Goal: Task Accomplishment & Management: Complete application form

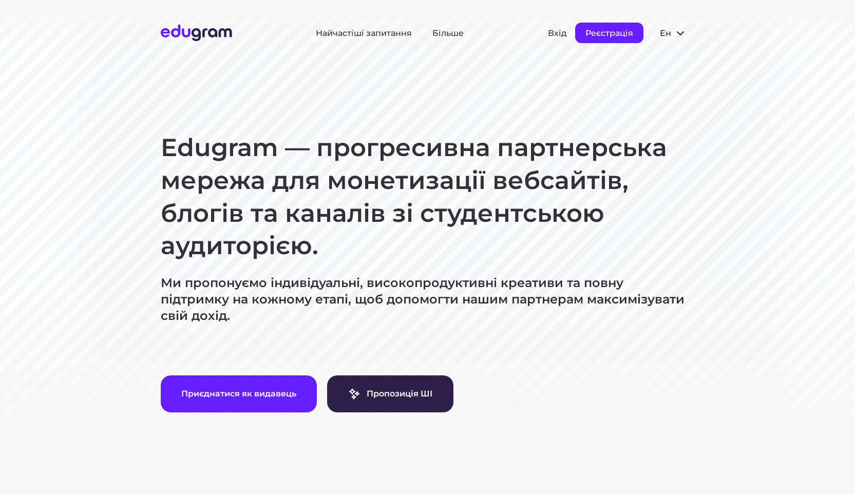
click at [613, 35] on font "Реєстрація" at bounding box center [609, 33] width 48 height 10
click at [596, 34] on font "Реєстрація" at bounding box center [609, 33] width 48 height 10
click at [613, 34] on font "Реєстрація" at bounding box center [609, 33] width 48 height 10
click at [612, 34] on font "Реєстрація" at bounding box center [609, 33] width 48 height 10
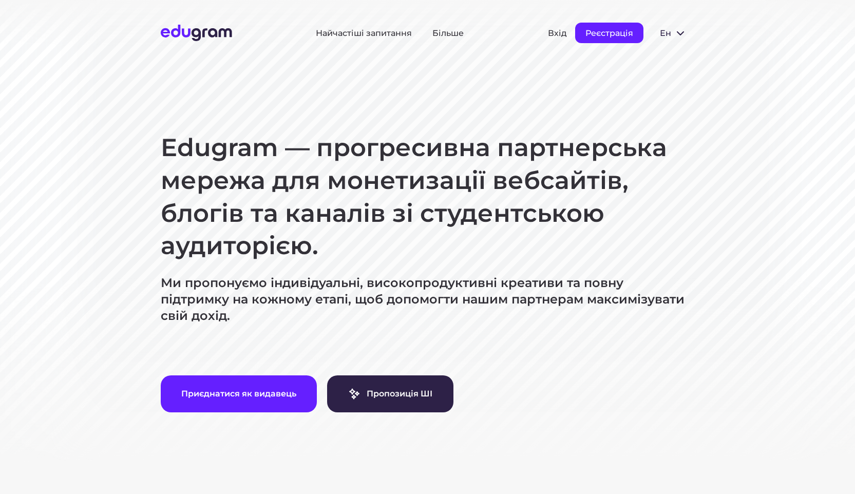
click at [612, 34] on font "Реєстрація" at bounding box center [609, 33] width 48 height 10
click at [616, 34] on font "Реєстрація" at bounding box center [609, 33] width 48 height 10
click at [614, 35] on font "Реєстрація" at bounding box center [609, 33] width 48 height 10
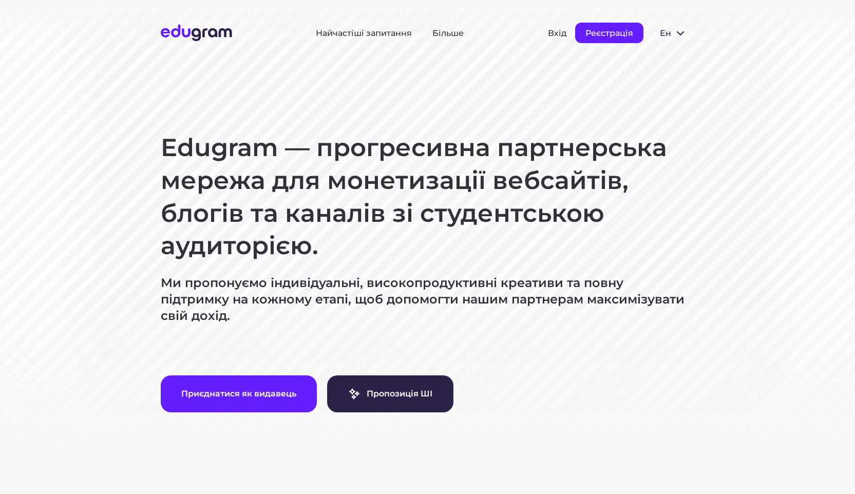
click at [614, 36] on font "Реєстрація" at bounding box center [609, 33] width 48 height 10
drag, startPoint x: 614, startPoint y: 36, endPoint x: 591, endPoint y: 75, distance: 44.8
click at [614, 36] on font "Реєстрація" at bounding box center [609, 33] width 48 height 10
click at [605, 37] on font "Реєстрація" at bounding box center [609, 33] width 48 height 10
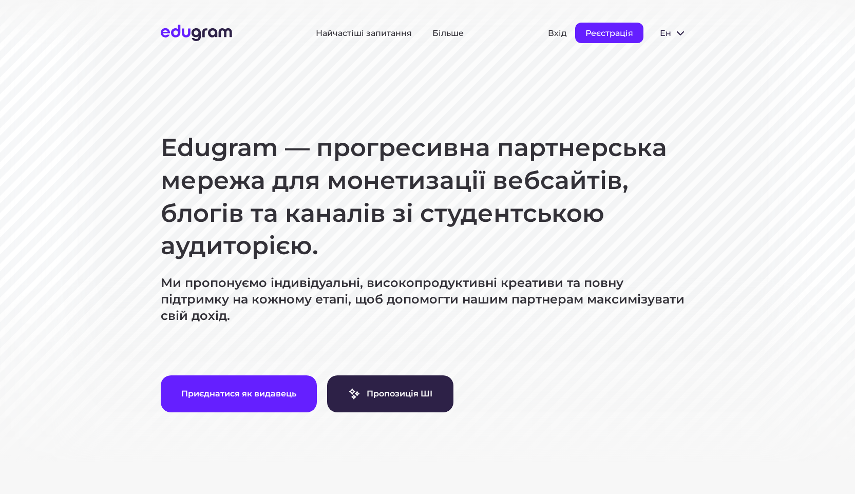
click at [605, 37] on font "Реєстрація" at bounding box center [609, 33] width 48 height 10
click at [610, 30] on font "Реєстрація" at bounding box center [609, 33] width 48 height 10
click at [604, 35] on font "Реєстрація" at bounding box center [609, 33] width 48 height 10
click at [608, 31] on font "Реєстрація" at bounding box center [609, 33] width 48 height 10
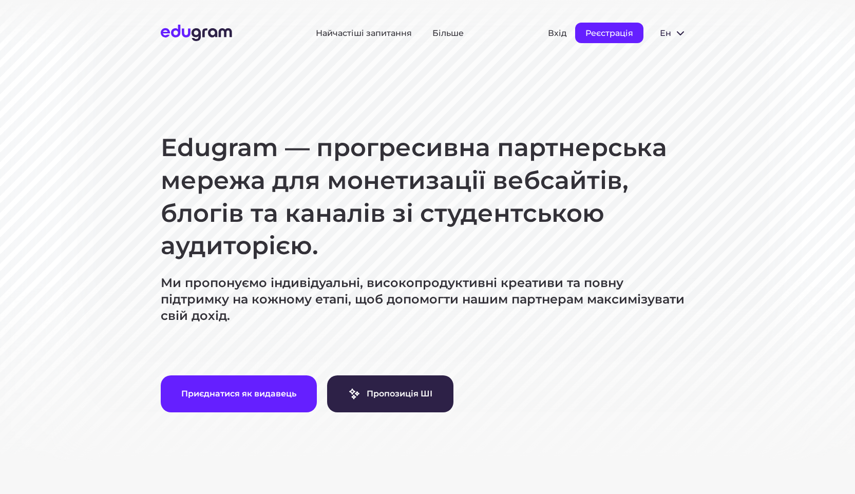
click at [608, 31] on font "Реєстрація" at bounding box center [609, 33] width 48 height 10
click at [567, 33] on div "Вхід Реєстрація" at bounding box center [595, 33] width 95 height 21
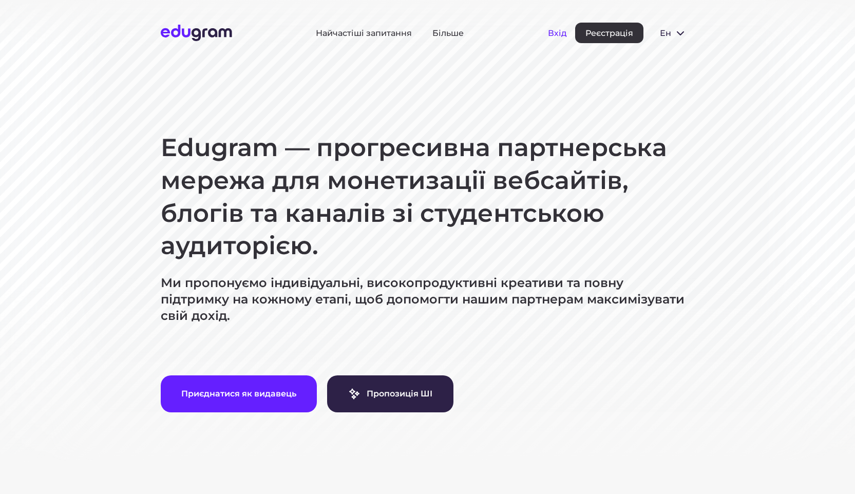
click at [562, 34] on font "Вхід" at bounding box center [557, 33] width 19 height 10
click at [563, 30] on font "Вхід" at bounding box center [557, 33] width 19 height 10
click at [604, 35] on font "Реєстрація" at bounding box center [609, 33] width 48 height 10
click at [685, 32] on span at bounding box center [680, 33] width 12 height 12
click at [691, 23] on button "ен" at bounding box center [673, 33] width 43 height 21
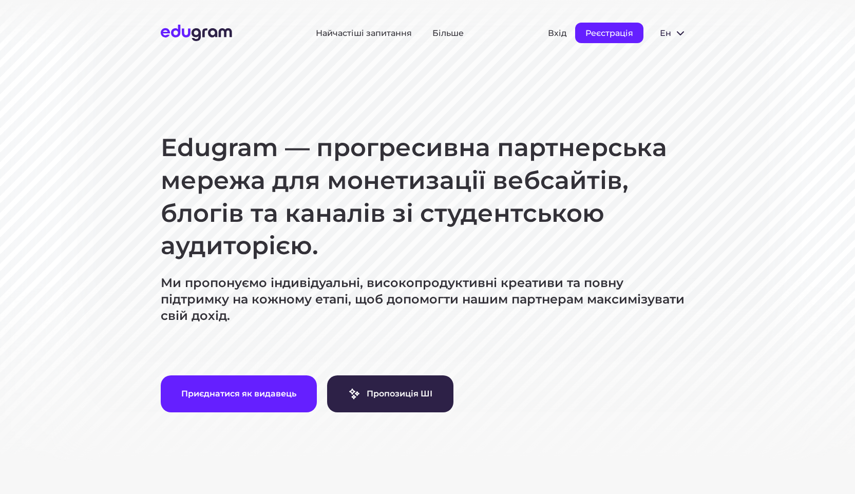
click at [632, 33] on font "Реєстрація" at bounding box center [609, 33] width 48 height 10
click at [596, 30] on font "Реєстрація" at bounding box center [609, 33] width 48 height 10
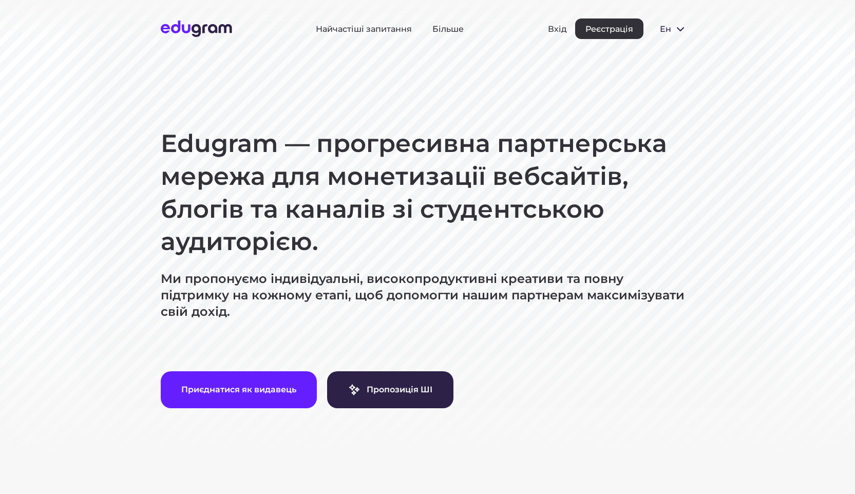
scroll to position [6, 0]
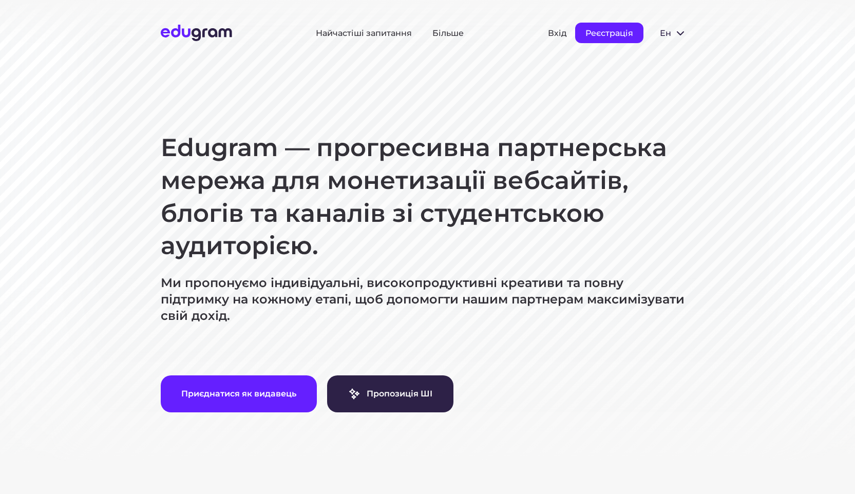
click at [584, 31] on button "Реєстрація" at bounding box center [609, 33] width 68 height 21
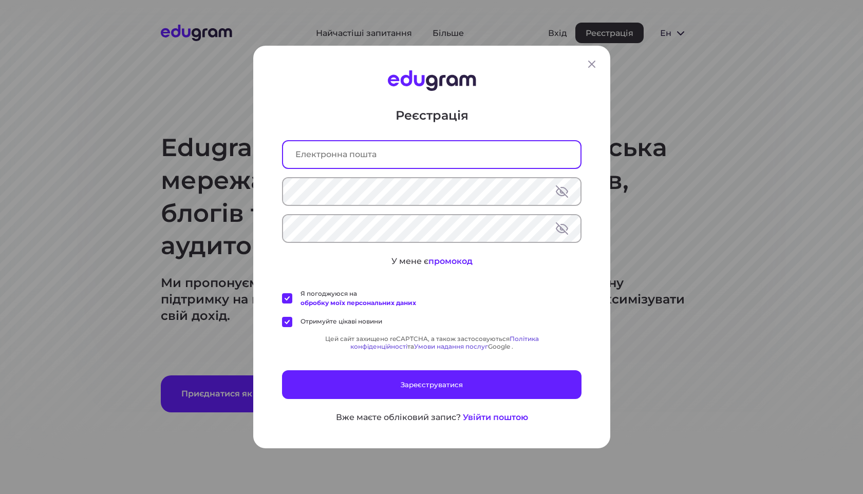
click at [350, 153] on input "text" at bounding box center [431, 154] width 297 height 27
type input "f"
type input "k"
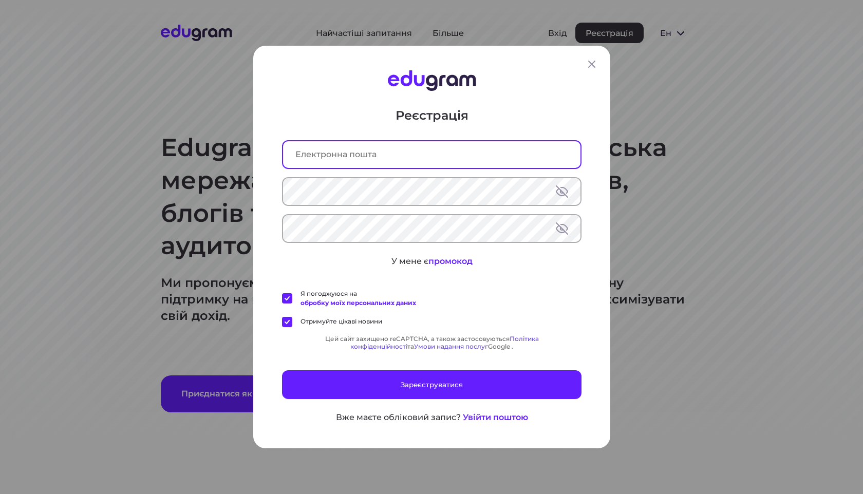
click at [352, 158] on input "text" at bounding box center [431, 154] width 297 height 27
type input "n.fannchuk.20@gmail.com"
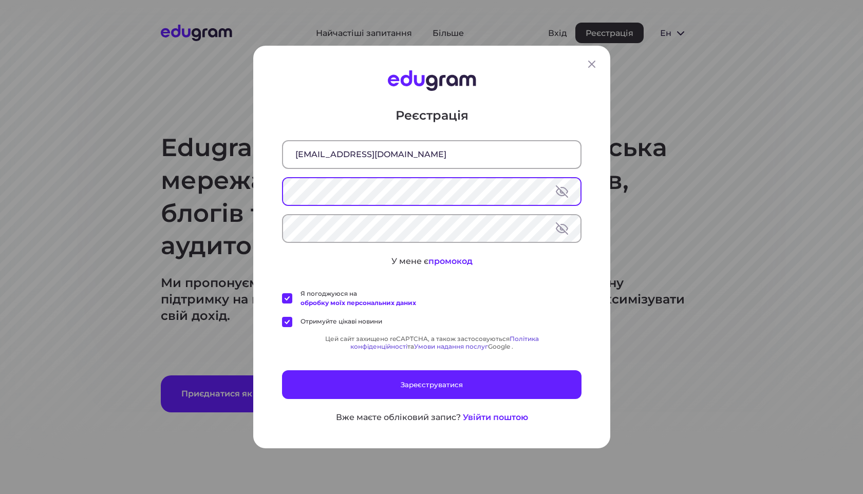
click at [556, 195] on button at bounding box center [562, 191] width 12 height 12
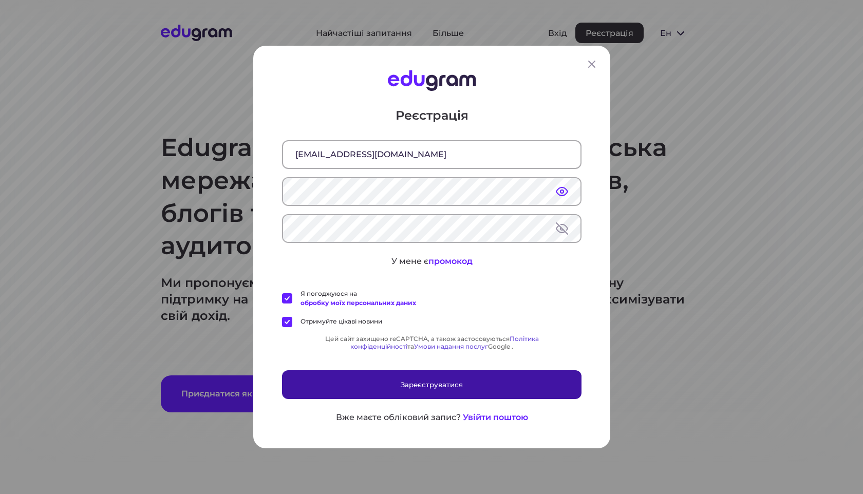
click at [428, 377] on button "Зареєструватися" at bounding box center [431, 384] width 299 height 29
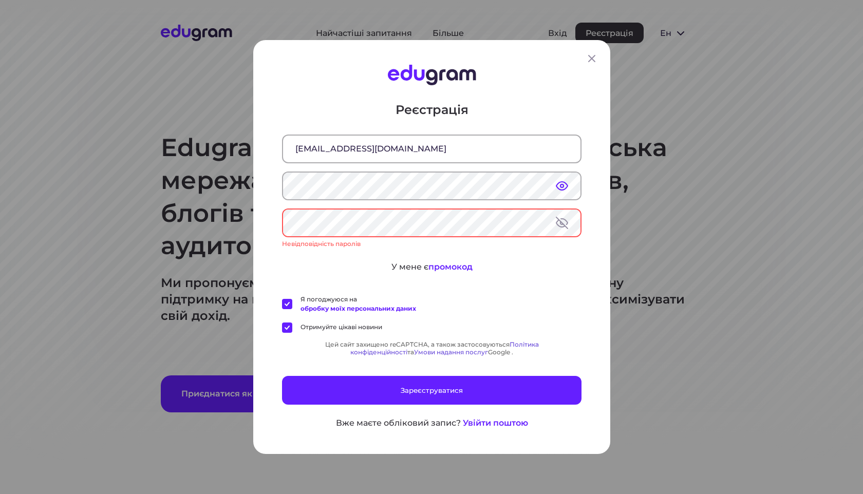
click at [559, 223] on button at bounding box center [562, 223] width 12 height 12
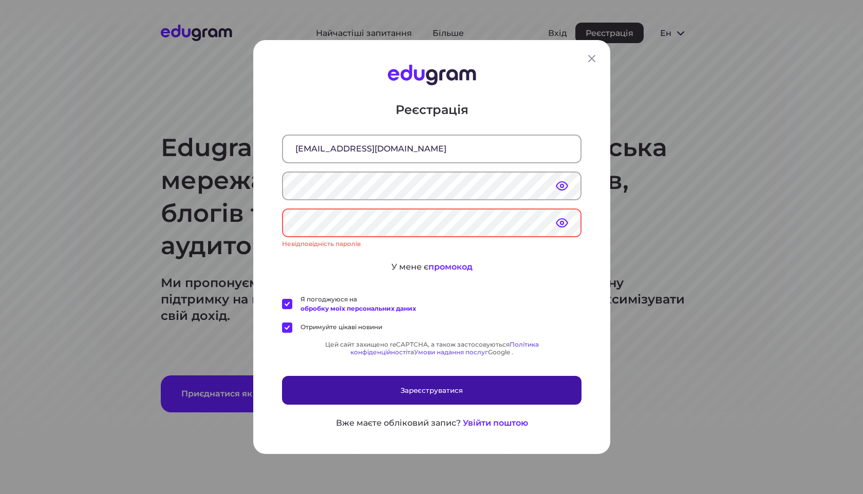
click at [408, 385] on button "Зареєструватися" at bounding box center [431, 390] width 299 height 29
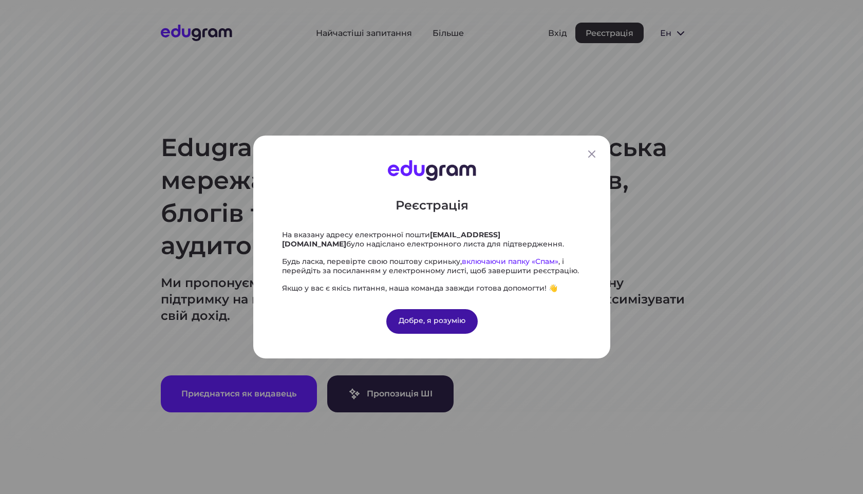
click at [443, 319] on font "Добре, я розумію" at bounding box center [431, 320] width 67 height 9
click at [591, 157] on icon at bounding box center [591, 154] width 12 height 12
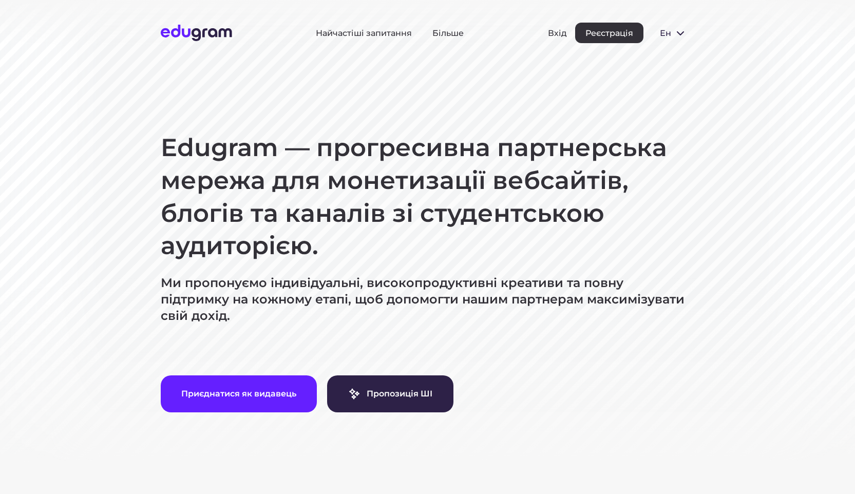
click at [559, 76] on section "Edugram — прогресивна партнерська мережа для монетизації вебсайтів, блогів та к…" at bounding box center [427, 239] width 855 height 478
click at [606, 35] on font "Реєстрація" at bounding box center [609, 33] width 48 height 10
click at [607, 34] on font "Реєстрація" at bounding box center [609, 33] width 48 height 10
click at [617, 37] on font "Реєстрація" at bounding box center [609, 33] width 48 height 10
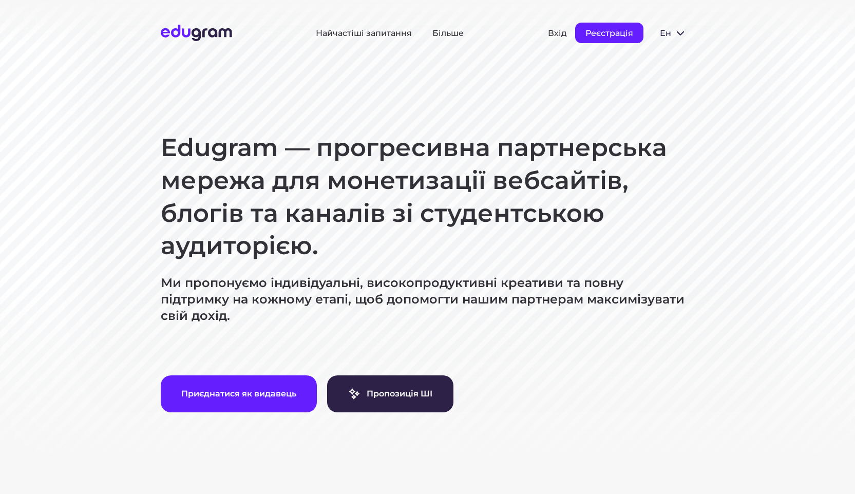
click at [589, 40] on button "Реєстрація" at bounding box center [609, 33] width 68 height 21
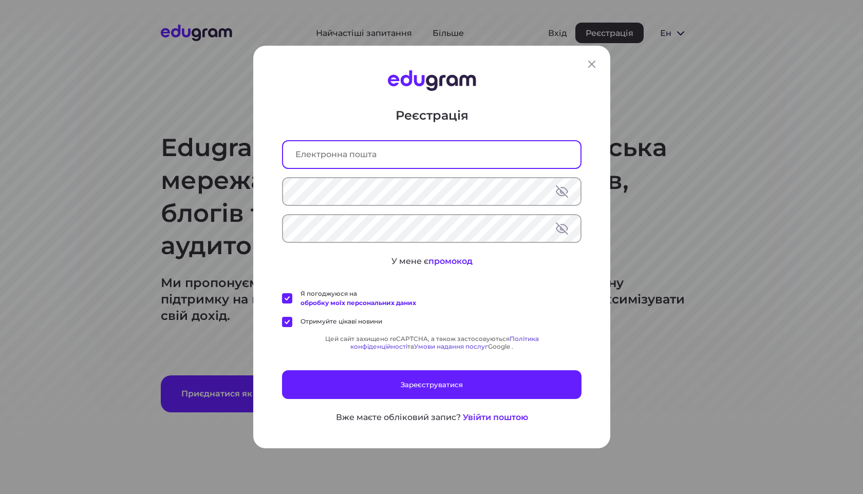
click at [463, 151] on input "text" at bounding box center [431, 154] width 297 height 27
type input "[EMAIL_ADDRESS][DOMAIN_NAME]"
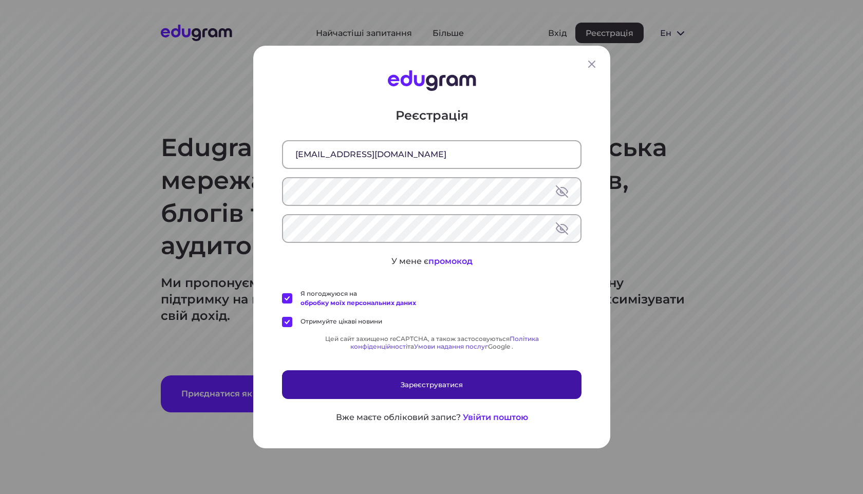
click at [414, 395] on button "Зареєструватися" at bounding box center [431, 384] width 299 height 29
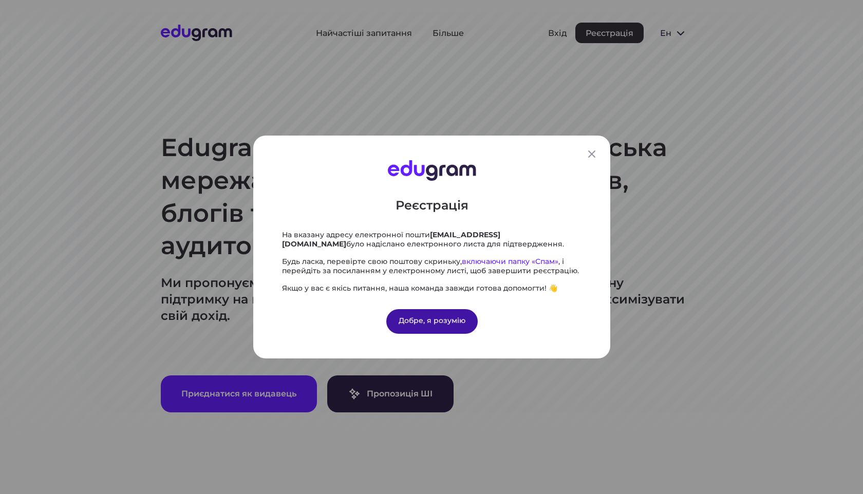
click at [450, 316] on font "Добре, я розумію" at bounding box center [431, 320] width 67 height 9
click at [438, 326] on div "Добре, я розумію" at bounding box center [431, 321] width 91 height 25
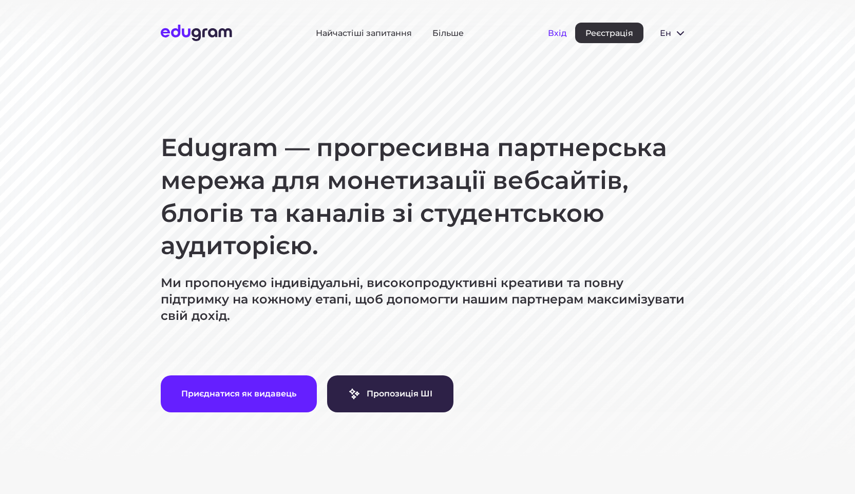
click at [557, 36] on font "Вхід" at bounding box center [557, 33] width 19 height 10
click at [561, 30] on font "Вхід" at bounding box center [557, 33] width 19 height 10
click at [565, 32] on font "Вхід" at bounding box center [557, 33] width 19 height 10
click at [567, 37] on div "Вхід Реєстрація" at bounding box center [595, 33] width 95 height 21
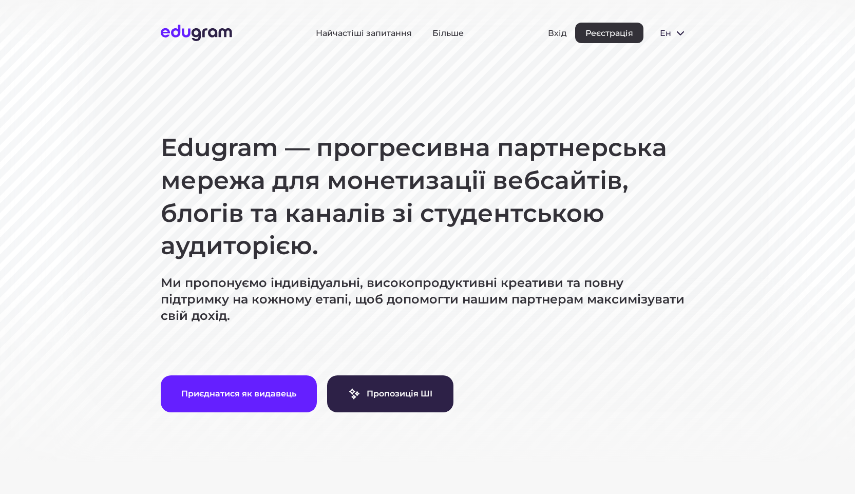
click at [554, 27] on div "Вхід Реєстрація" at bounding box center [595, 33] width 95 height 21
click at [559, 32] on font "Вхід" at bounding box center [557, 33] width 19 height 10
click at [600, 36] on font "Реєстрація" at bounding box center [609, 33] width 48 height 10
click at [615, 25] on button "Реєстрація" at bounding box center [609, 33] width 68 height 21
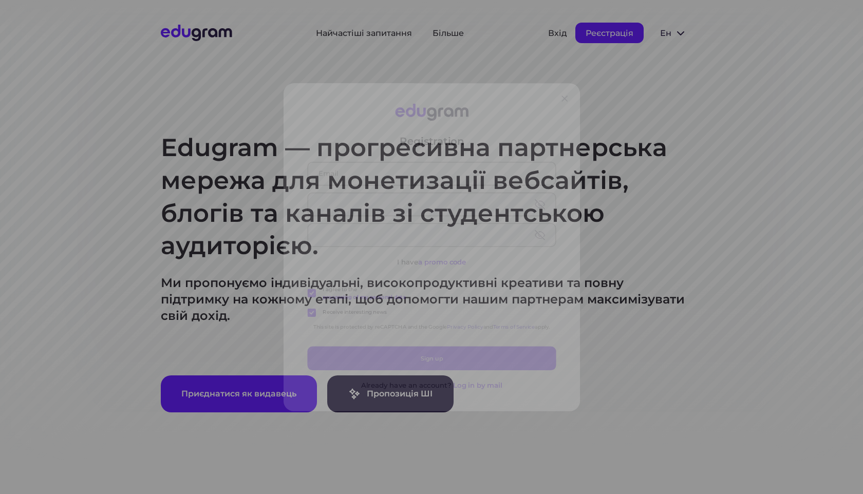
click at [614, 29] on div "Registration I have a promo code I agree to the processing of my personal data …" at bounding box center [431, 247] width 863 height 494
click at [505, 168] on input "text" at bounding box center [431, 158] width 297 height 27
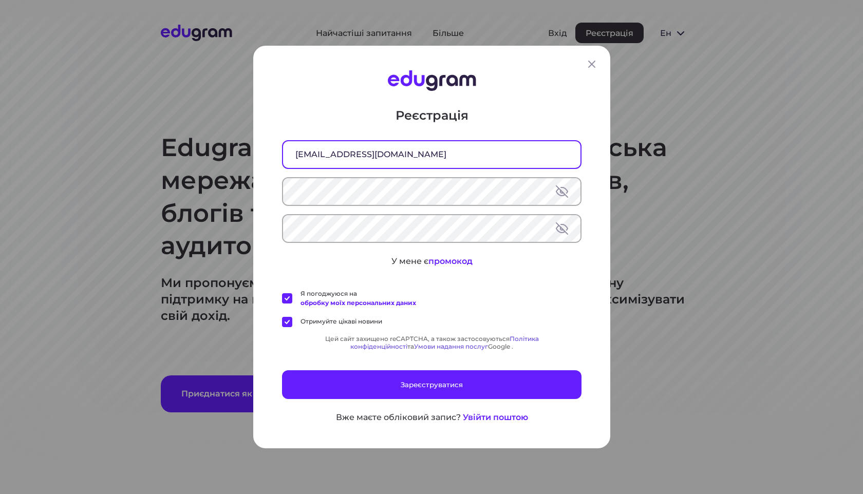
type input "[EMAIL_ADDRESS][DOMAIN_NAME]"
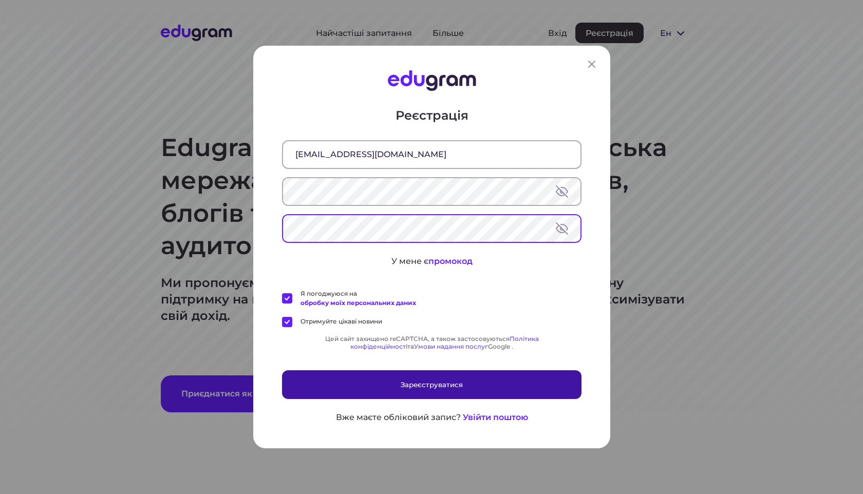
click at [454, 378] on button "Зареєструватися" at bounding box center [431, 384] width 299 height 29
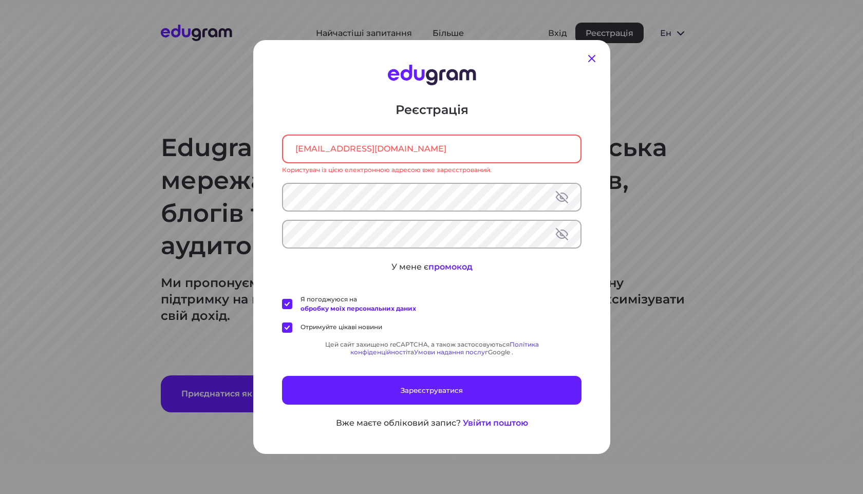
click at [588, 56] on icon at bounding box center [591, 58] width 12 height 12
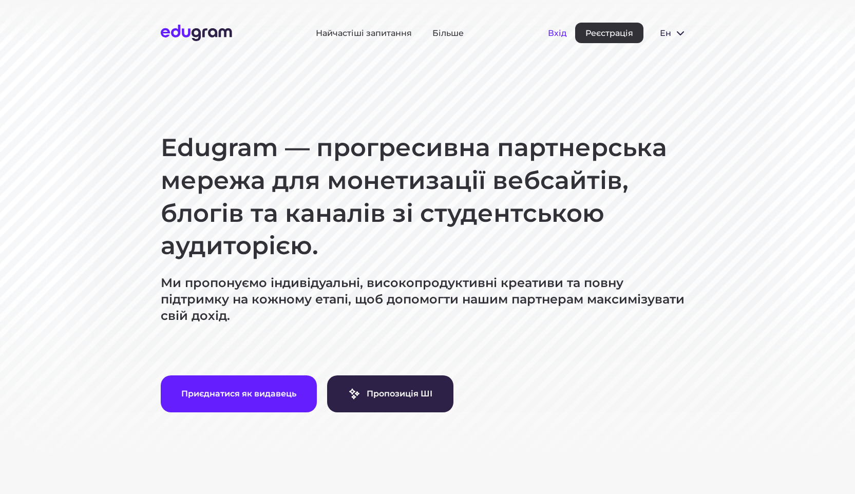
click at [562, 34] on font "Вхід" at bounding box center [557, 33] width 19 height 10
click at [606, 35] on font "Реєстрація" at bounding box center [609, 33] width 48 height 10
click at [610, 29] on font "Реєстрація" at bounding box center [609, 33] width 48 height 10
click at [623, 36] on font "Реєстрація" at bounding box center [609, 33] width 48 height 10
